Goal: Task Accomplishment & Management: Complete application form

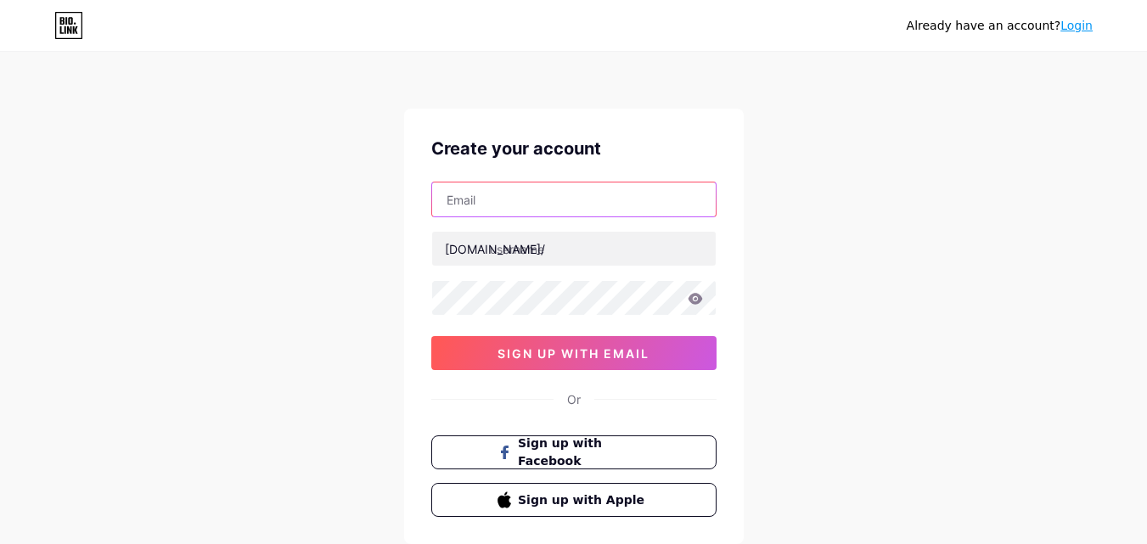
click at [513, 193] on input "text" at bounding box center [574, 200] width 284 height 34
type input "[EMAIL_ADDRESS][DOMAIN_NAME]"
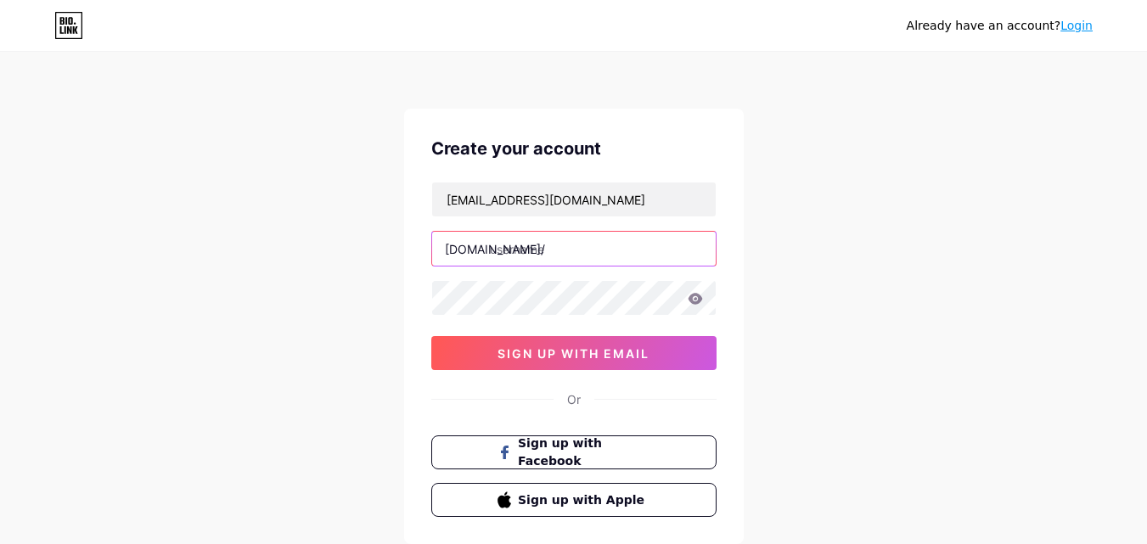
click at [521, 243] on input "text" at bounding box center [574, 249] width 284 height 34
type input "k"
type input "kmkk"
click at [690, 300] on icon at bounding box center [695, 298] width 14 height 11
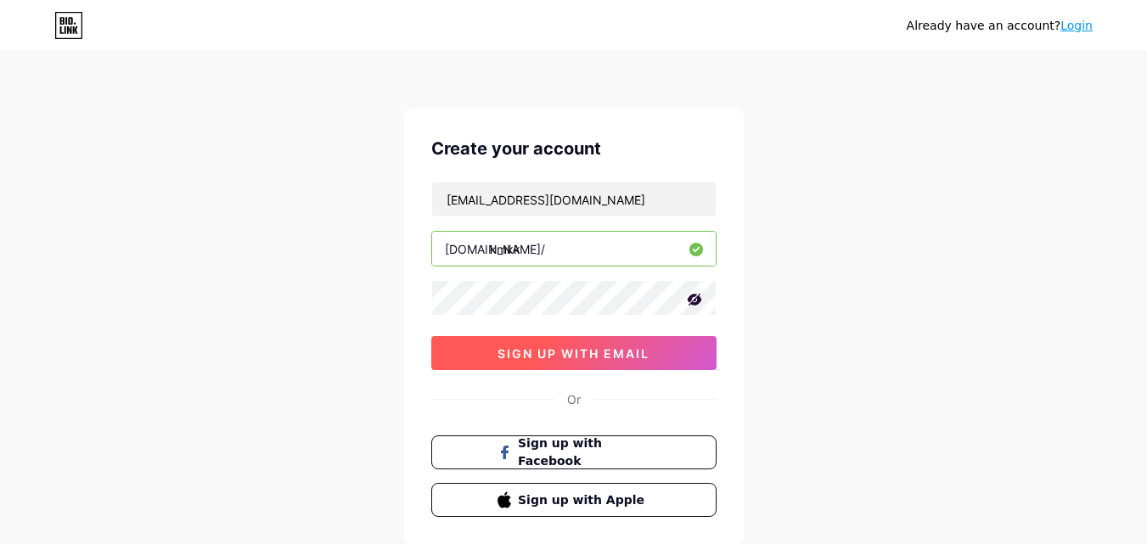
click at [601, 347] on span "sign up with email" at bounding box center [573, 353] width 152 height 14
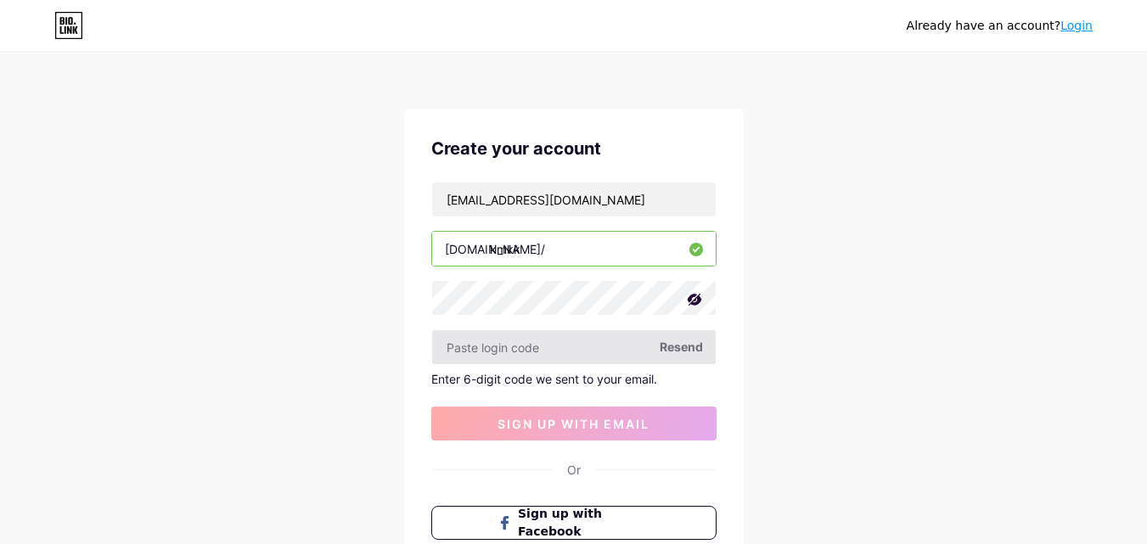
click at [609, 347] on input "text" at bounding box center [574, 347] width 284 height 34
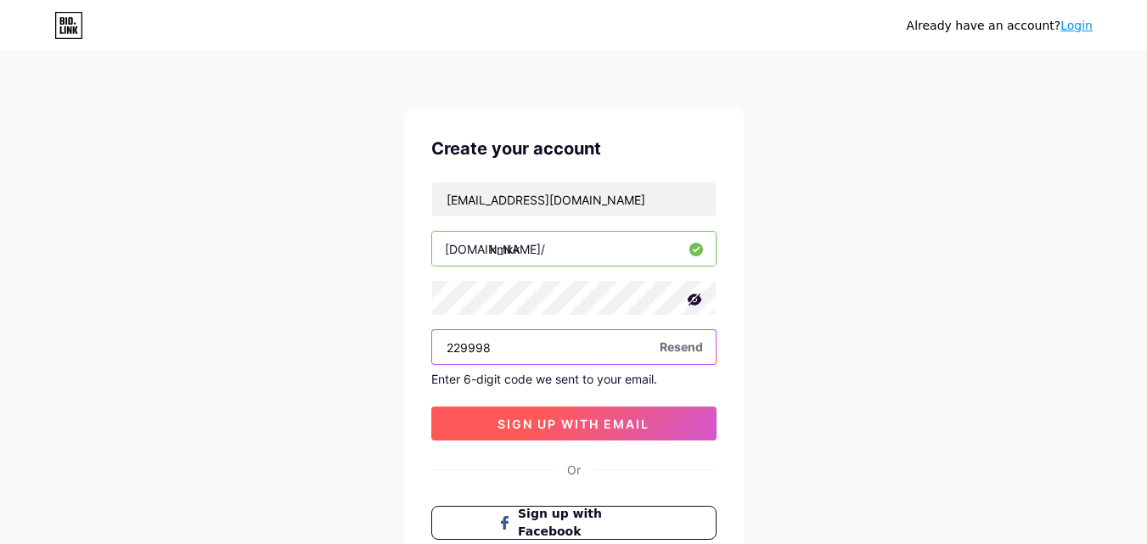
type input "229998"
click at [639, 426] on span "sign up with email" at bounding box center [573, 424] width 152 height 14
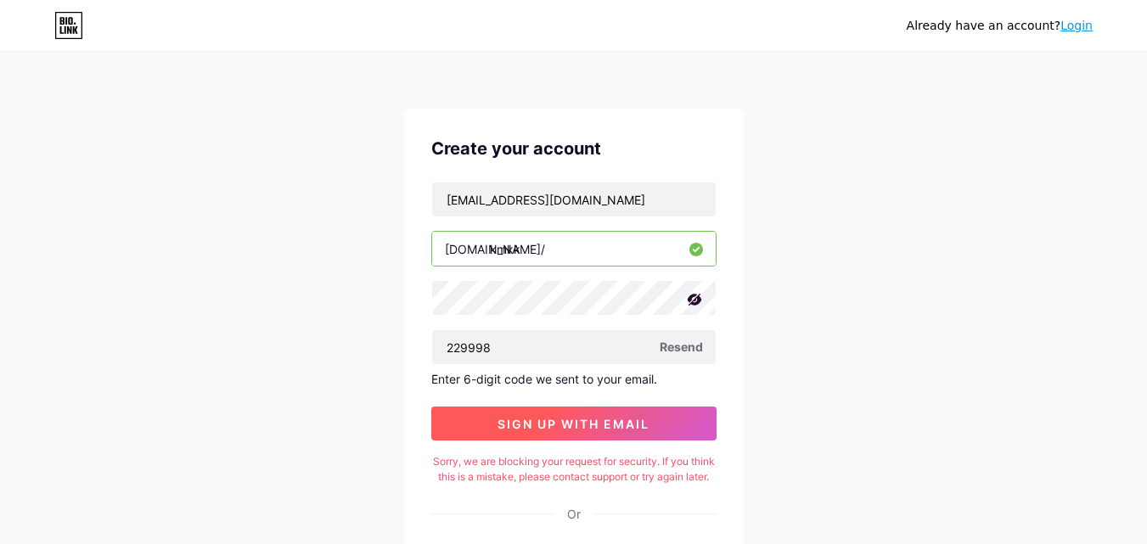
click at [659, 413] on button "sign up with email" at bounding box center [573, 424] width 285 height 34
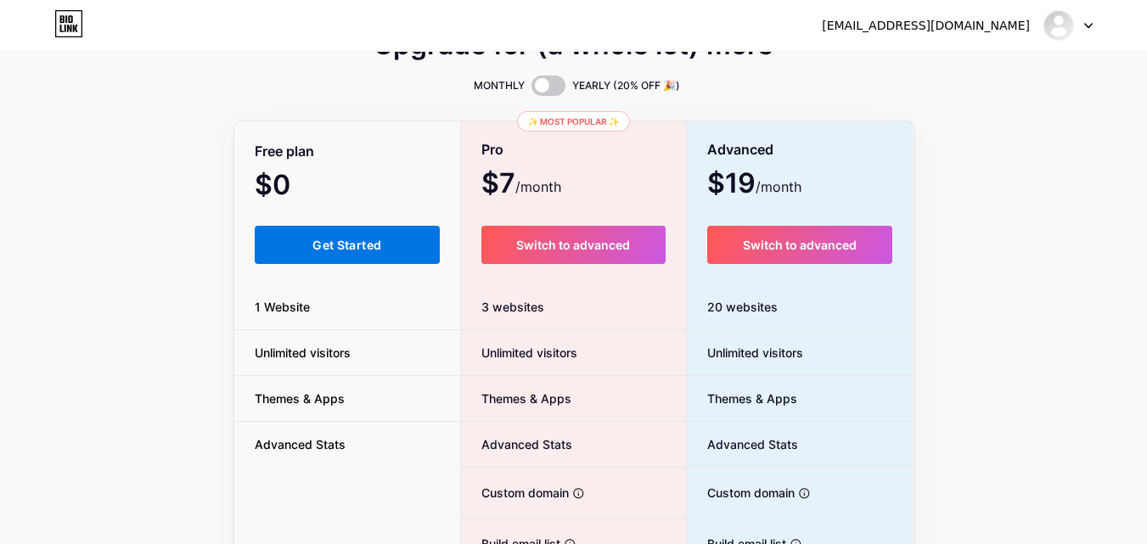
scroll to position [85, 0]
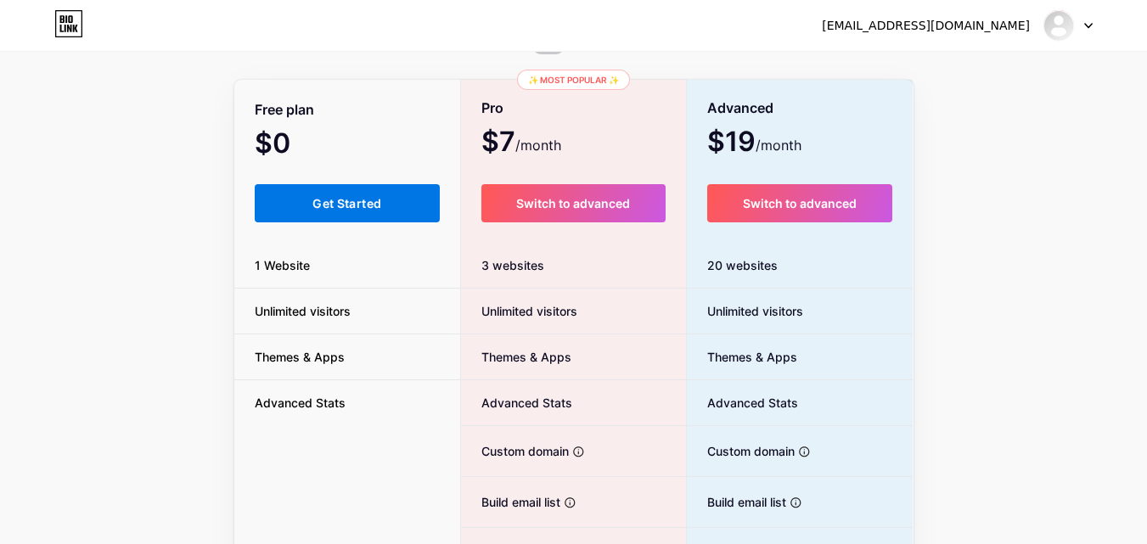
click at [393, 191] on button "Get Started" at bounding box center [348, 203] width 186 height 38
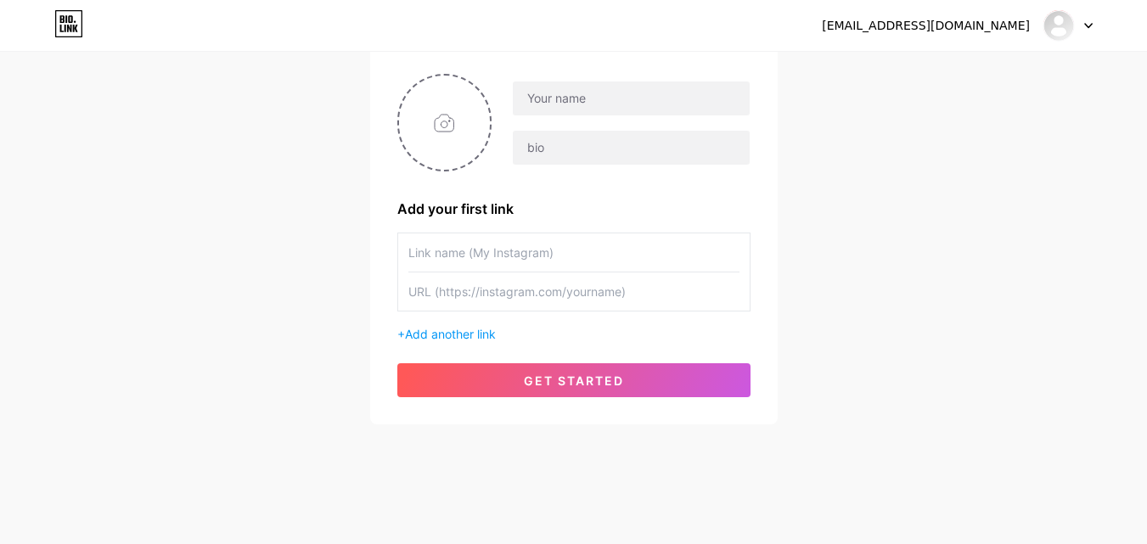
scroll to position [129, 0]
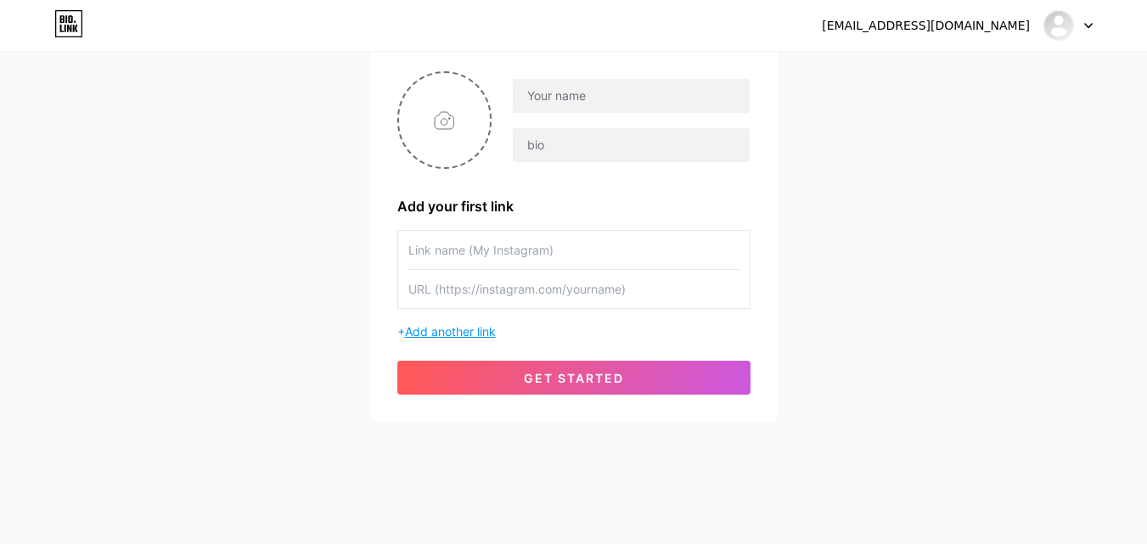
click at [471, 334] on span "Add another link" at bounding box center [450, 331] width 91 height 14
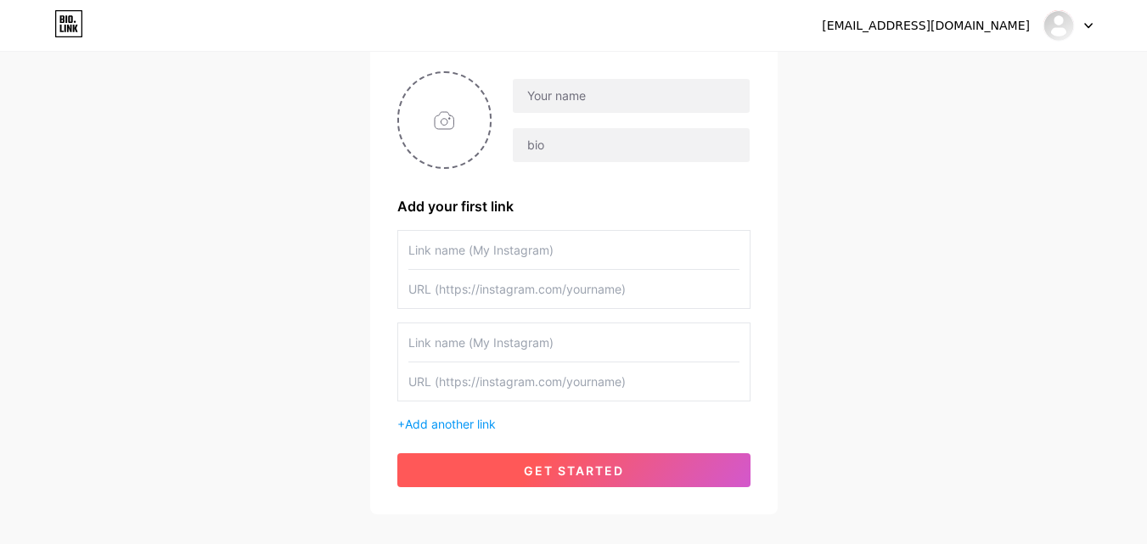
click at [559, 471] on span "get started" at bounding box center [574, 471] width 100 height 14
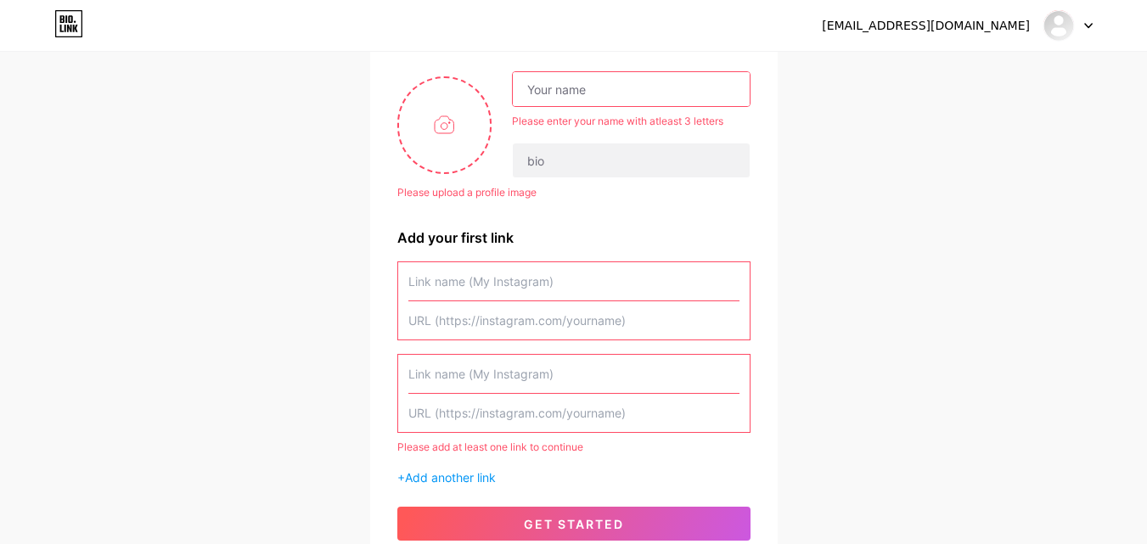
click at [601, 94] on input "text" at bounding box center [631, 89] width 236 height 34
click at [886, 239] on div "[EMAIL_ADDRESS][DOMAIN_NAME] Dashboard Logout Setup your page Let’s setup [DOMA…" at bounding box center [573, 246] width 1147 height 751
click at [554, 291] on input "text" at bounding box center [573, 281] width 331 height 38
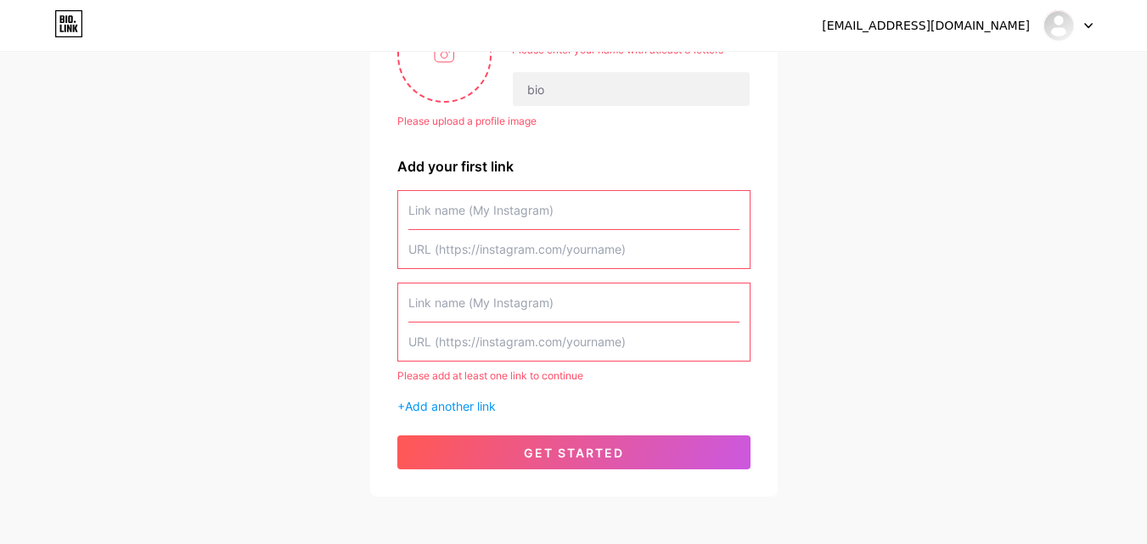
scroll to position [105, 0]
